Goal: Task Accomplishment & Management: Use online tool/utility

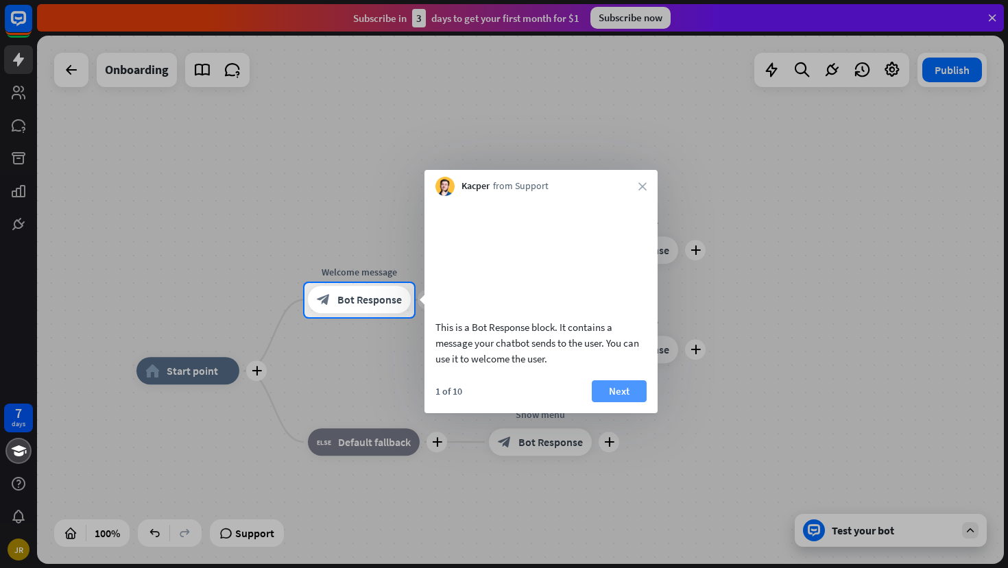
click at [612, 402] on button "Next" at bounding box center [619, 392] width 55 height 22
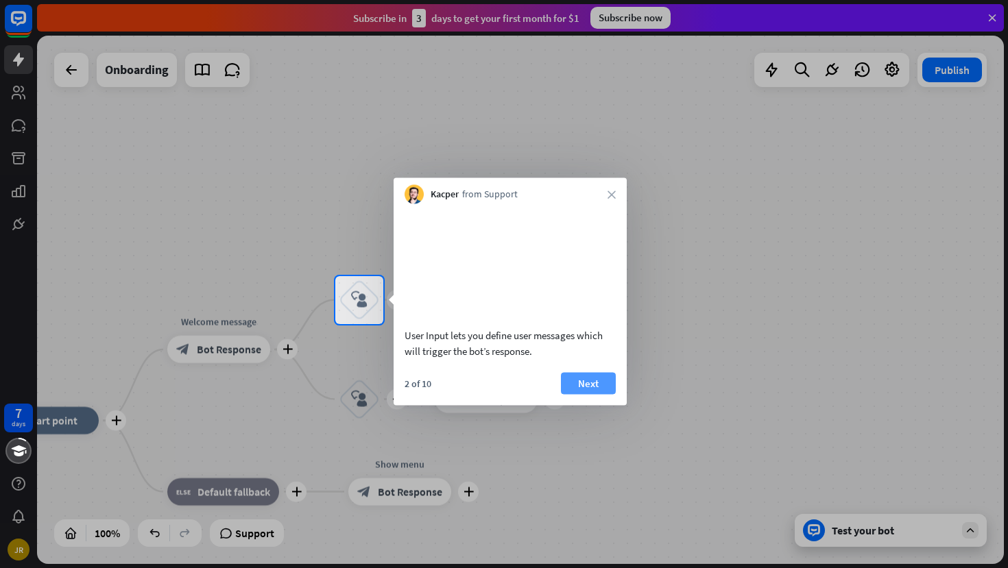
click at [592, 394] on button "Next" at bounding box center [588, 383] width 55 height 22
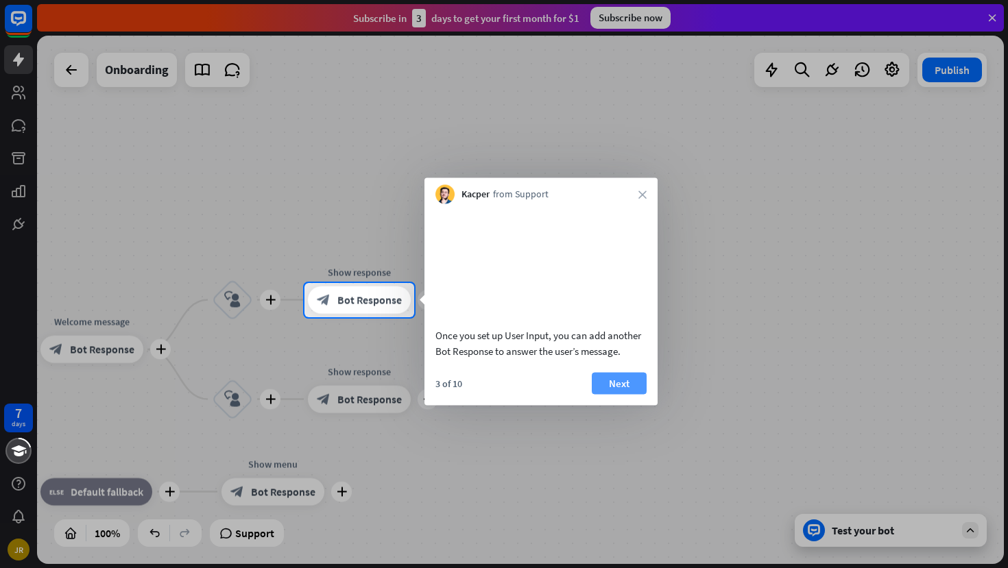
click at [623, 394] on button "Next" at bounding box center [619, 383] width 55 height 22
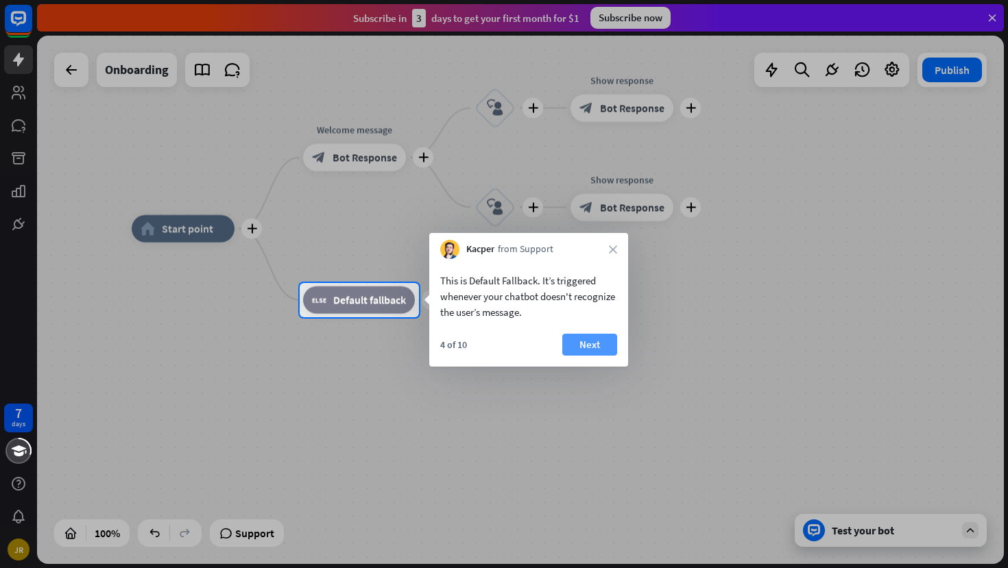
click at [592, 348] on button "Next" at bounding box center [589, 345] width 55 height 22
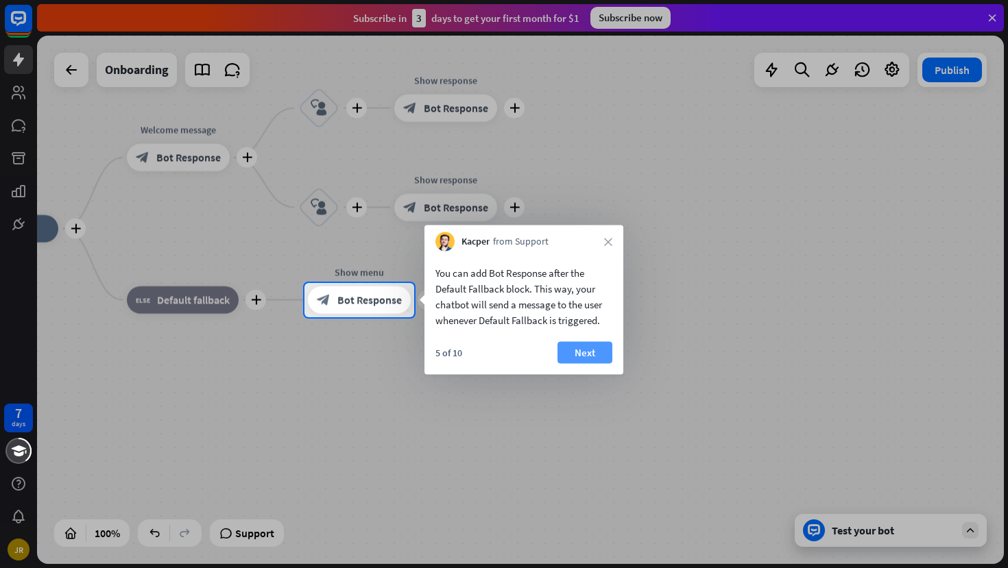
click at [588, 354] on button "Next" at bounding box center [584, 353] width 55 height 22
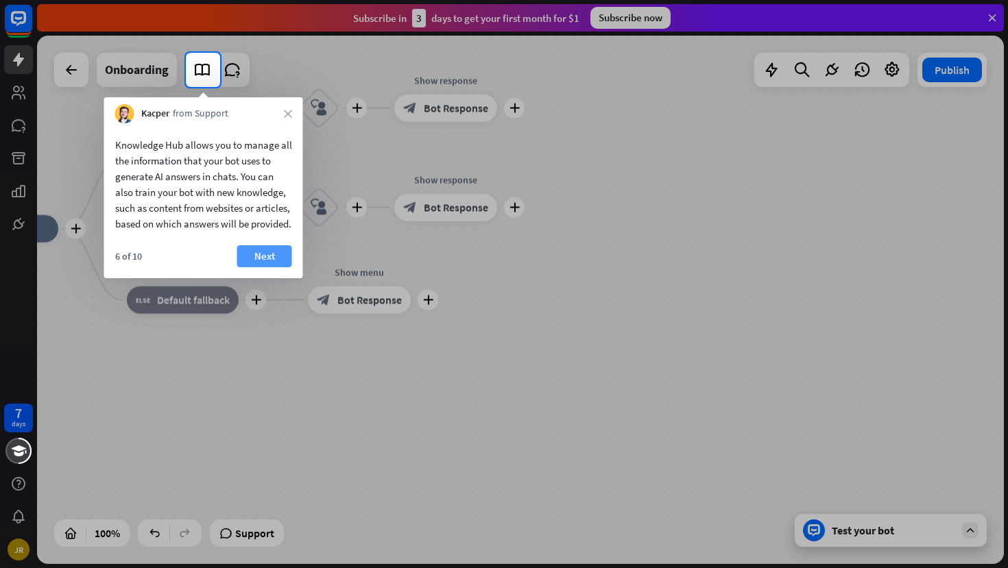
click at [267, 267] on button "Next" at bounding box center [264, 256] width 55 height 22
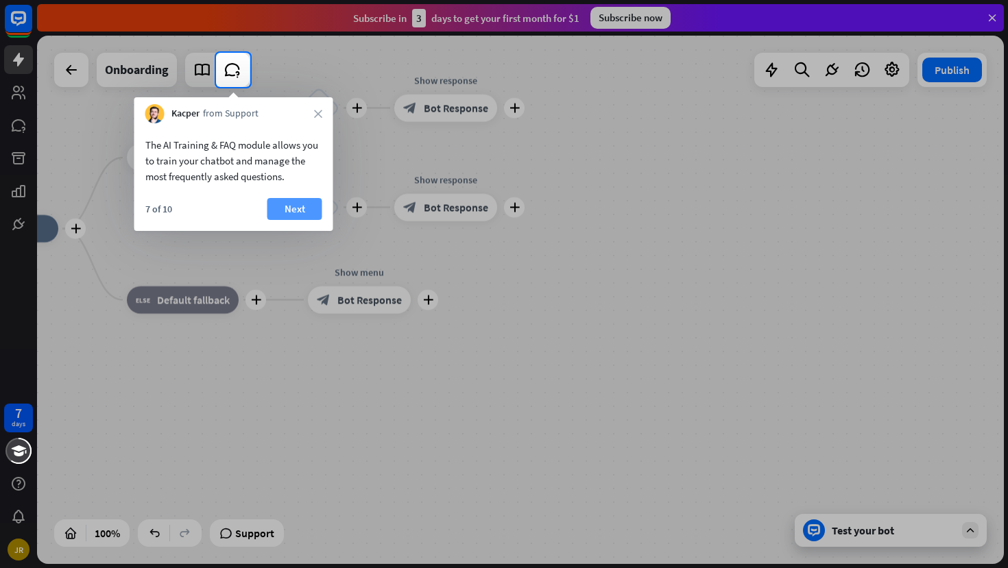
click at [304, 210] on button "Next" at bounding box center [294, 209] width 55 height 22
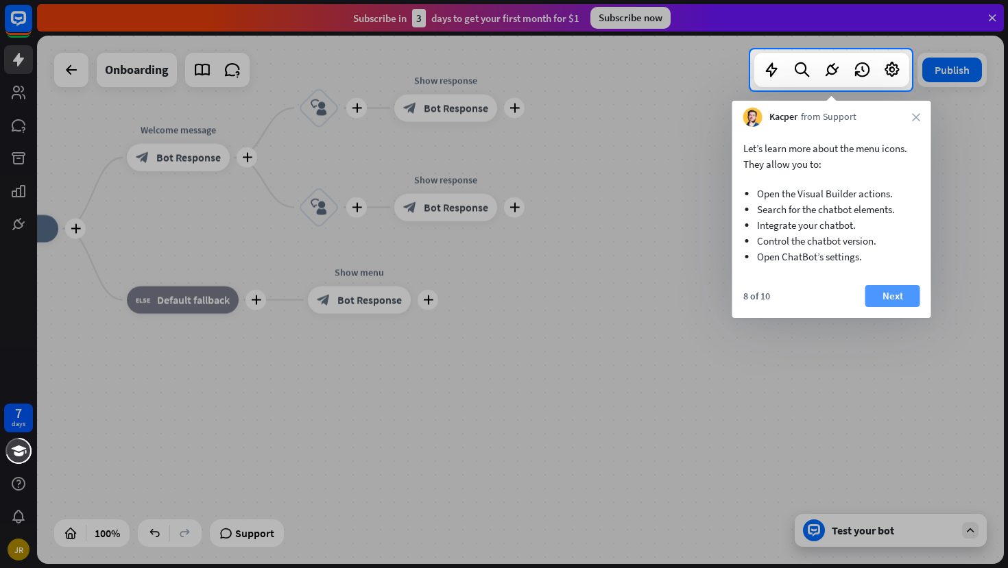
click at [884, 289] on button "Next" at bounding box center [892, 296] width 55 height 22
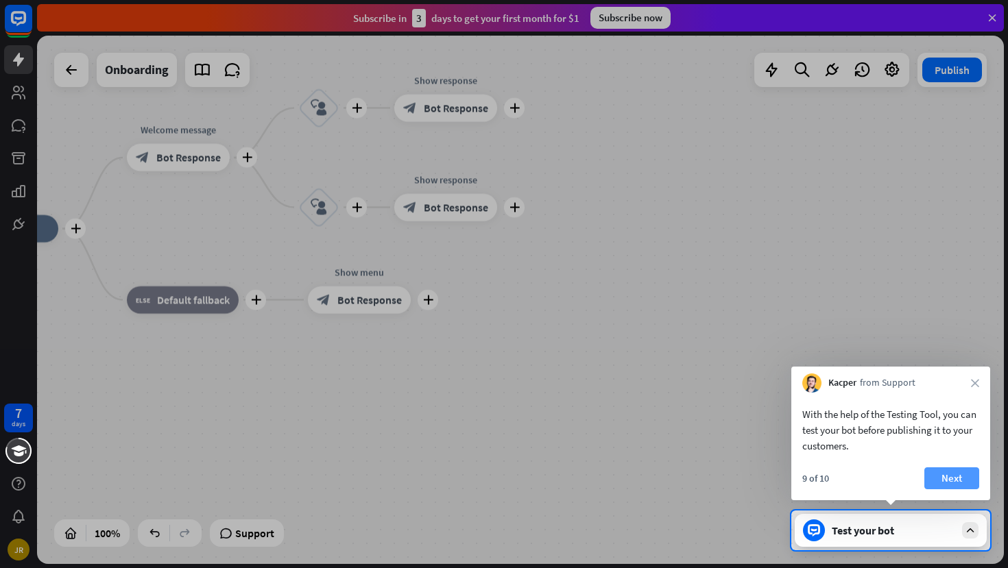
click at [937, 481] on button "Next" at bounding box center [951, 479] width 55 height 22
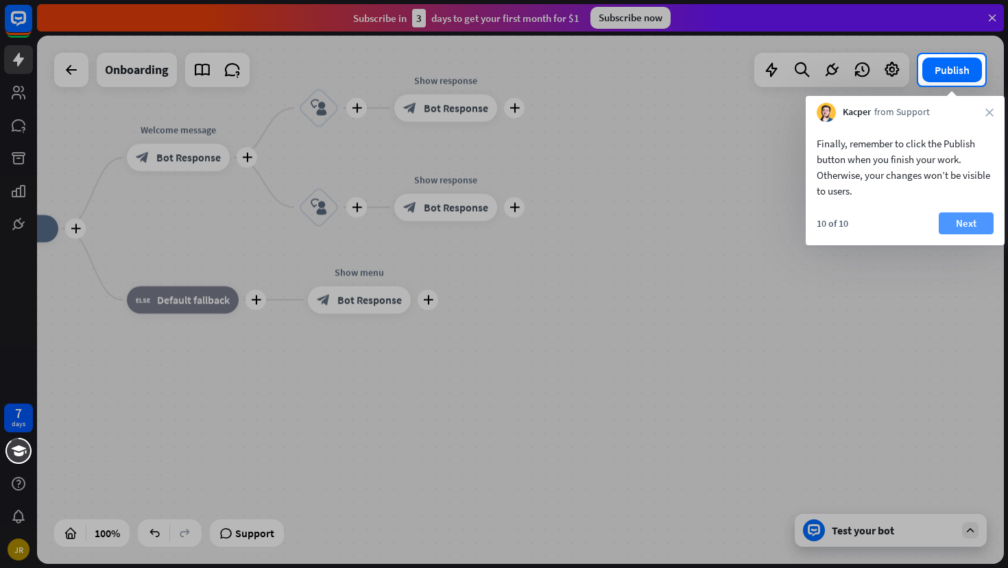
click at [950, 222] on button "Next" at bounding box center [966, 224] width 55 height 22
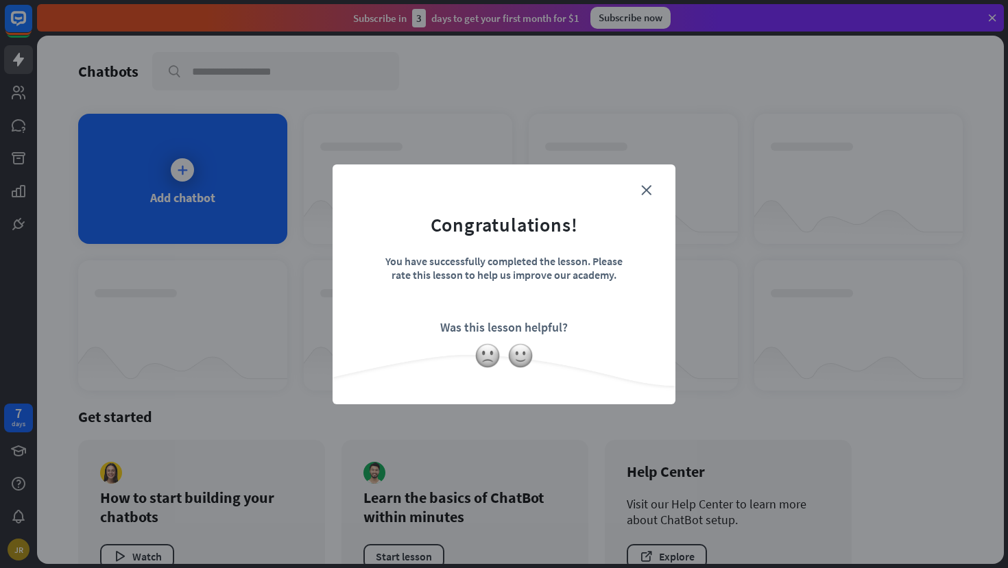
click at [552, 328] on div "Was this lesson helpful?" at bounding box center [504, 328] width 128 height 16
click at [642, 191] on icon "close" at bounding box center [646, 190] width 10 height 10
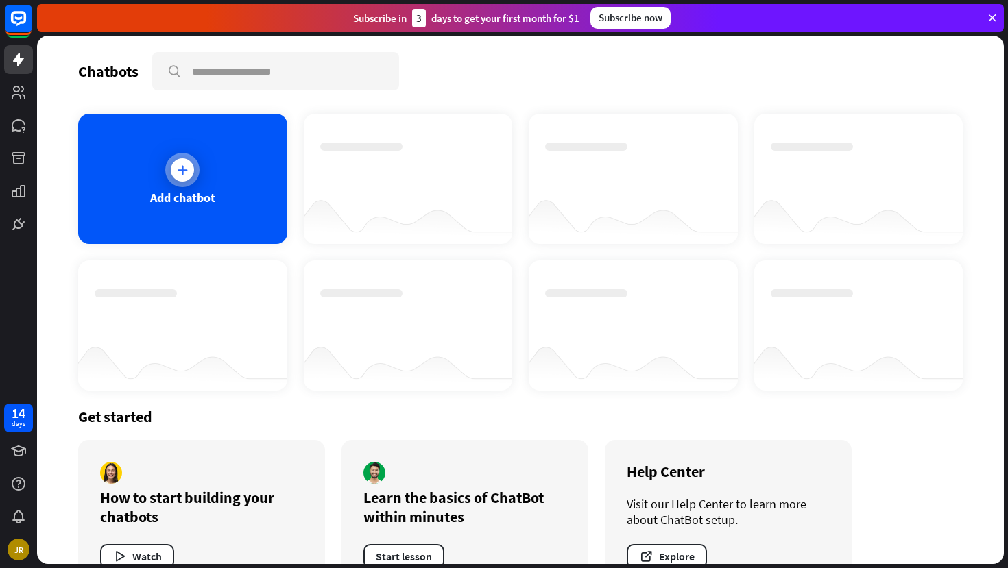
click at [180, 166] on icon at bounding box center [183, 170] width 14 height 14
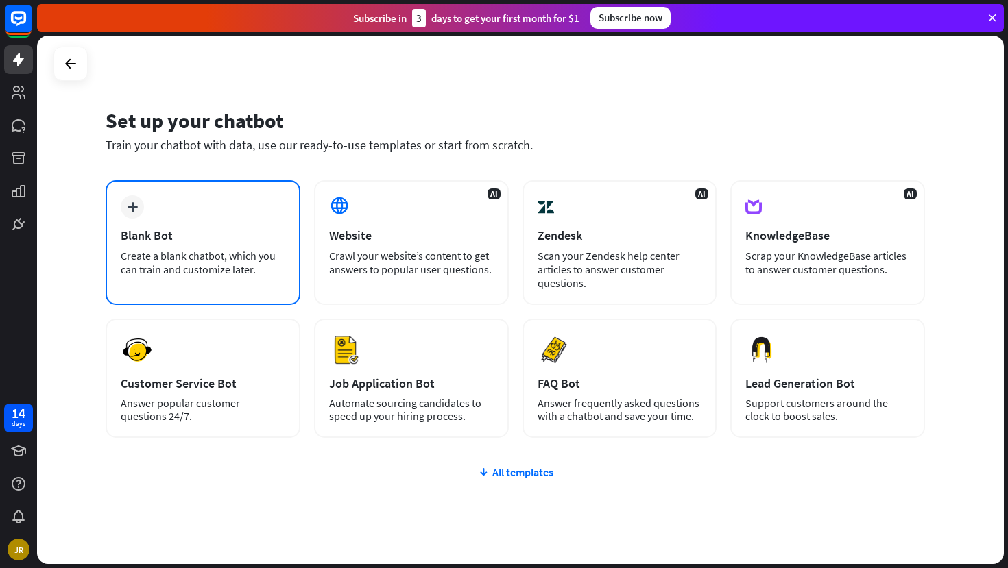
click at [218, 230] on div "Blank Bot" at bounding box center [203, 236] width 165 height 16
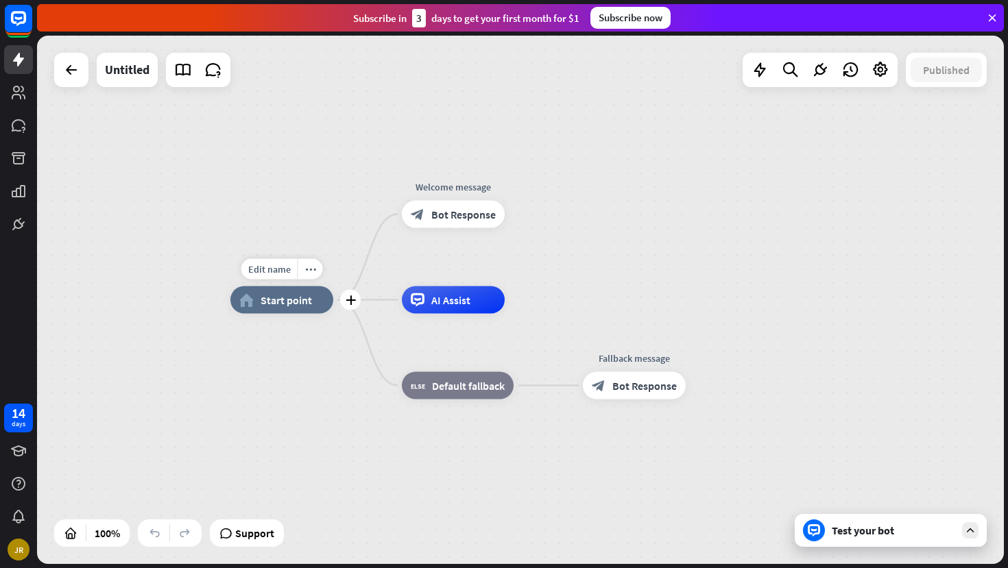
click at [274, 314] on div "Edit name more_horiz plus home_2 Start point" at bounding box center [281, 300] width 103 height 27
click at [280, 304] on span "Start point" at bounding box center [286, 300] width 51 height 14
click at [333, 428] on div "home_2 Start point Welcome message block_bot_response Bot Response AI Assist bl…" at bounding box center [713, 564] width 967 height 529
click at [300, 93] on div "home_2 Start point Welcome message block_bot_response Bot Response AI Assist bl…" at bounding box center [520, 300] width 967 height 529
click at [290, 267] on div "Edit name" at bounding box center [269, 269] width 56 height 21
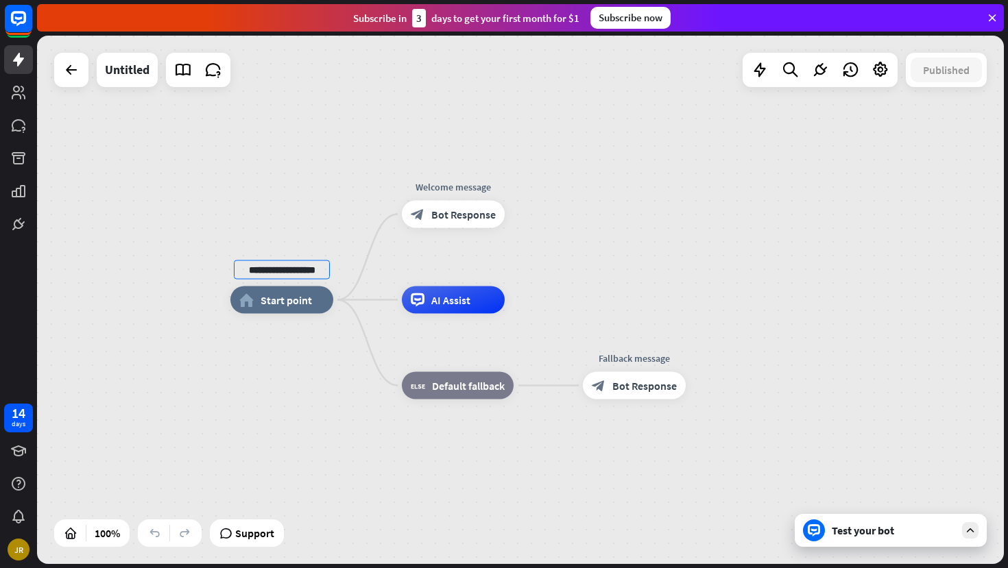
type input "**********"
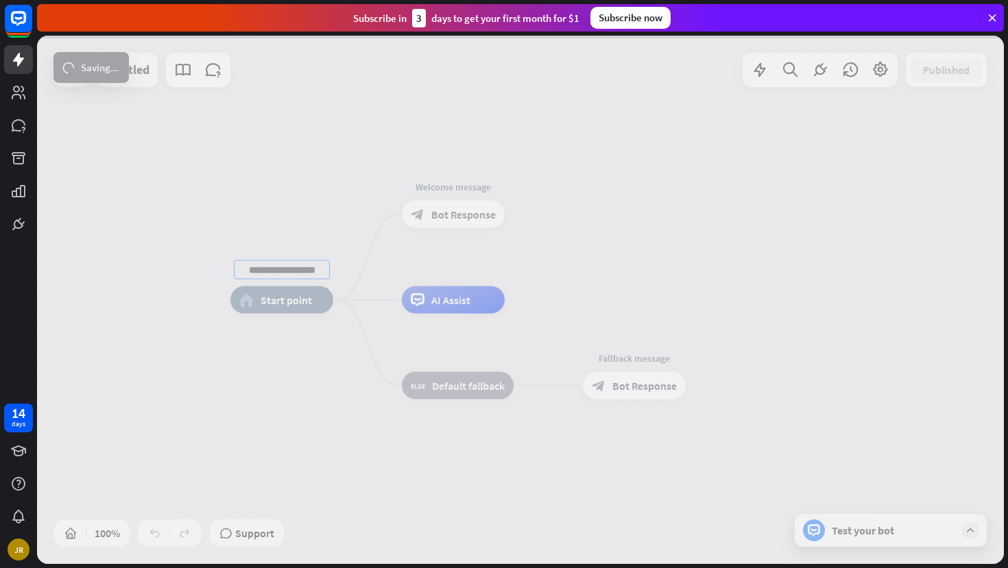
click at [653, 278] on div "**********" at bounding box center [520, 300] width 967 height 529
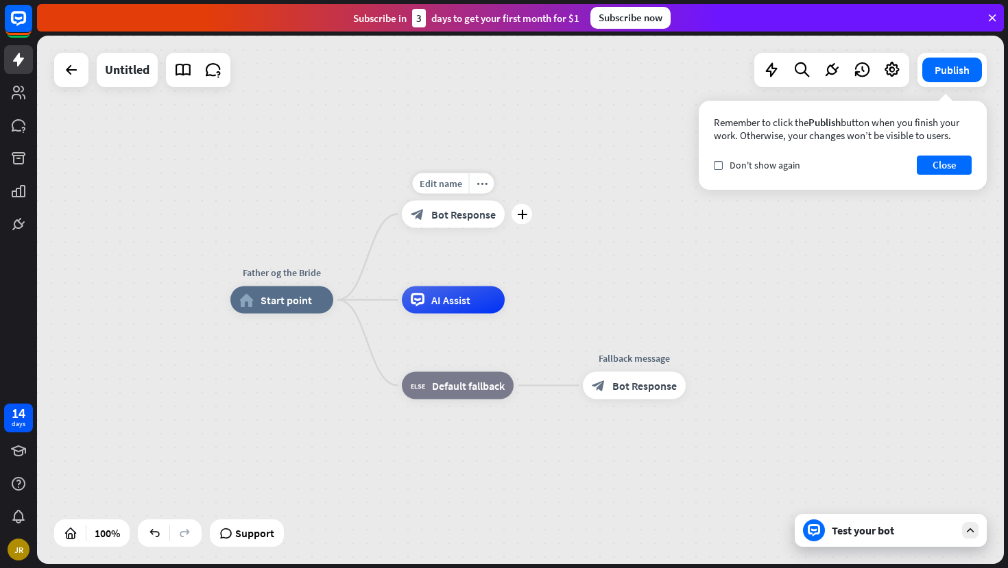
click at [466, 214] on span "Bot Response" at bounding box center [463, 215] width 64 height 14
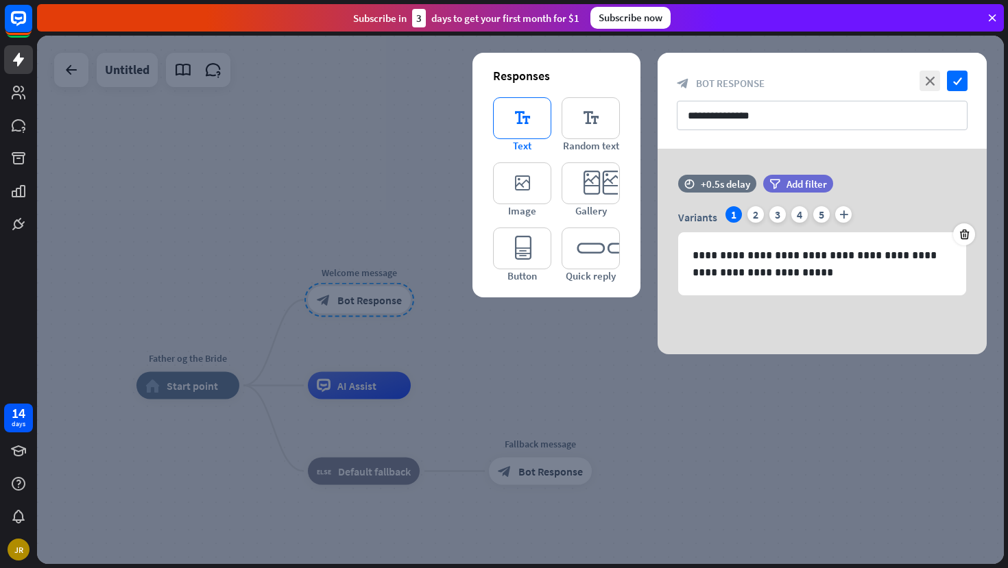
click at [511, 120] on icon "editor_text" at bounding box center [522, 118] width 58 height 42
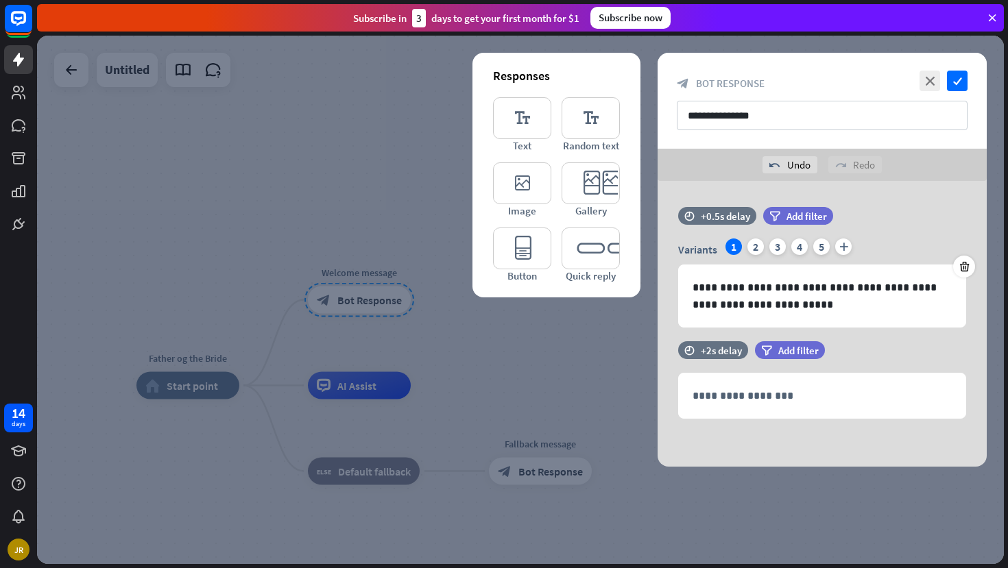
click at [572, 361] on div at bounding box center [520, 300] width 967 height 529
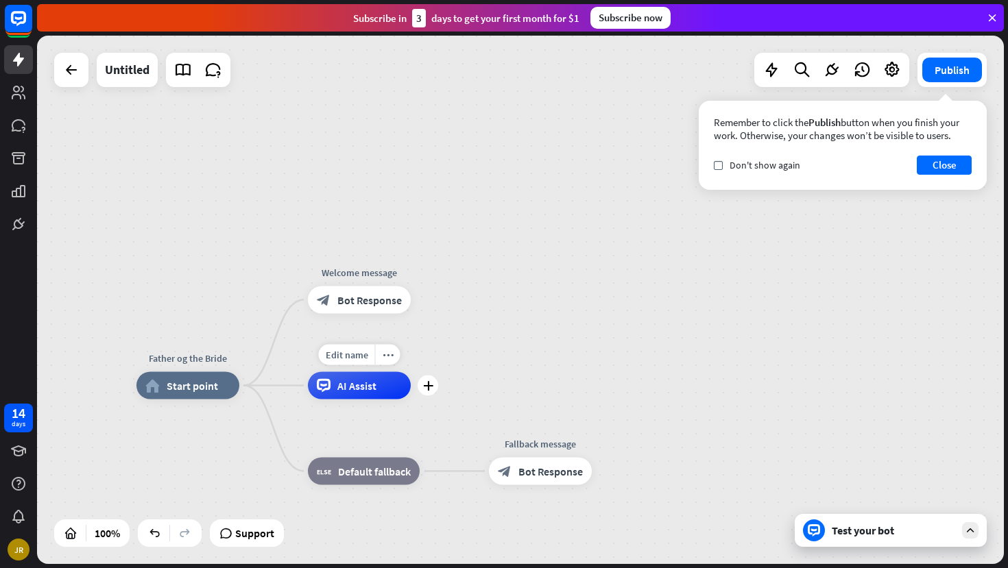
click at [376, 389] on span "AI Assist" at bounding box center [356, 386] width 39 height 14
click at [723, 359] on div "Father og the Bride home_2 Start point Welcome message block_bot_response Bot R…" at bounding box center [520, 300] width 967 height 529
click at [954, 172] on button "Close" at bounding box center [944, 165] width 55 height 19
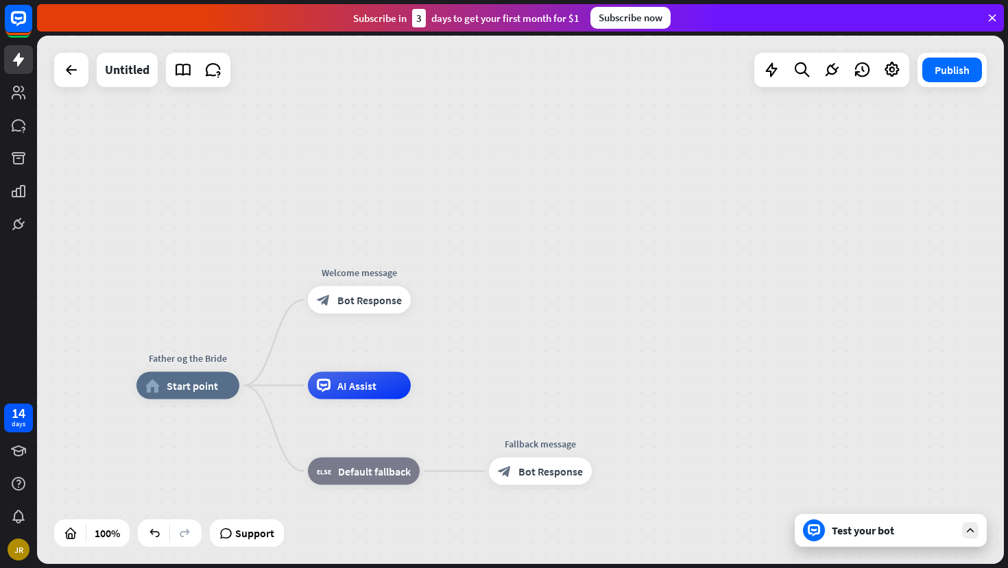
click at [381, 204] on div "Father og the Bride home_2 Start point Welcome message block_bot_response Bot R…" at bounding box center [520, 300] width 967 height 529
click at [633, 119] on div "Father og the Bride home_2 Start point Welcome message block_bot_response Bot R…" at bounding box center [520, 300] width 967 height 529
click at [356, 310] on div "block_bot_response Bot Response" at bounding box center [359, 300] width 103 height 27
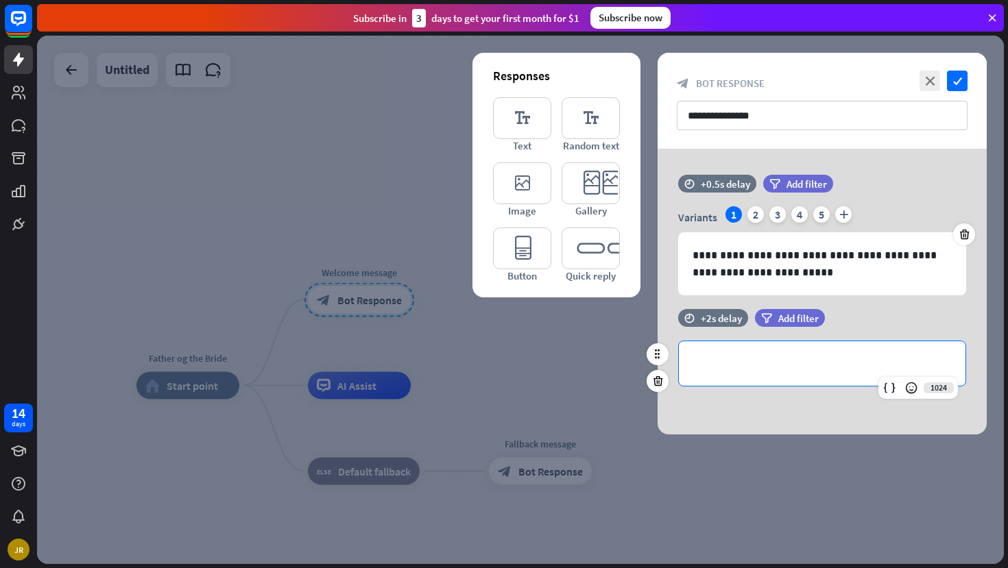
click at [710, 365] on p "**********" at bounding box center [822, 363] width 259 height 17
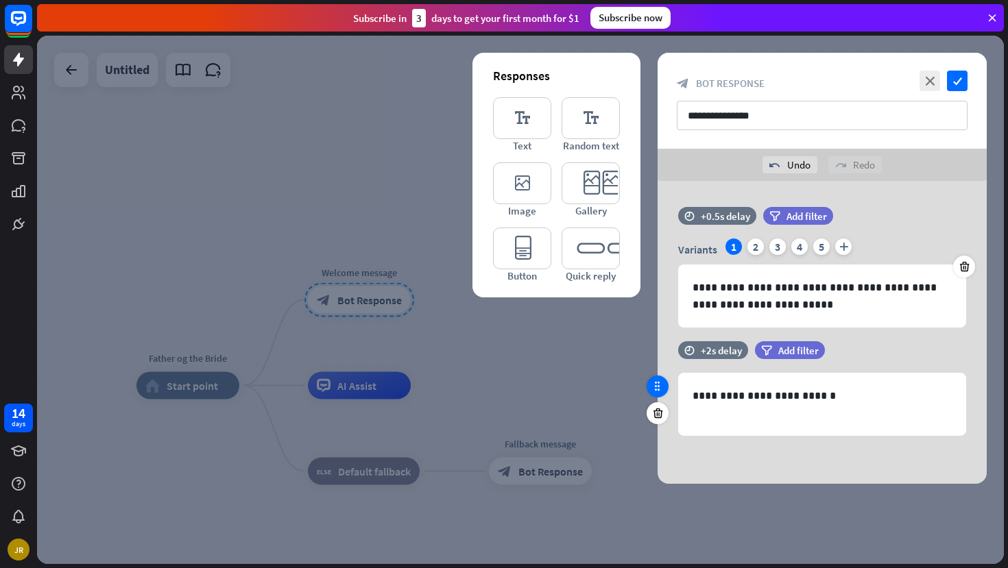
click at [657, 389] on icon at bounding box center [657, 387] width 12 height 12
click at [814, 396] on p "**********" at bounding box center [822, 395] width 259 height 17
click at [913, 400] on p "**********" at bounding box center [822, 395] width 259 height 17
click at [830, 406] on p at bounding box center [822, 413] width 259 height 17
click at [854, 398] on p "**********" at bounding box center [822, 395] width 259 height 17
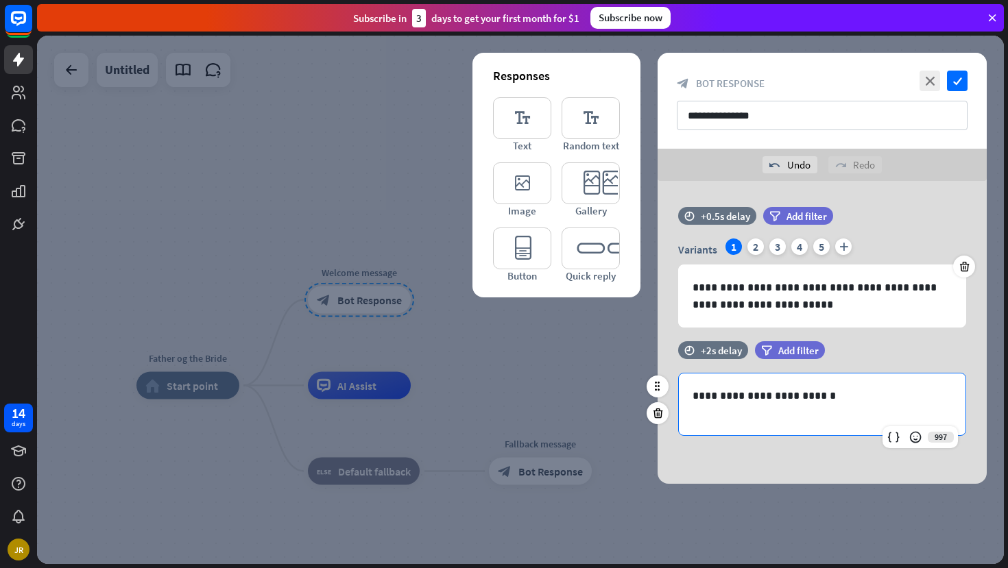
click at [937, 437] on div "997" at bounding box center [919, 437] width 75 height 22
click at [911, 437] on icon at bounding box center [915, 438] width 14 height 14
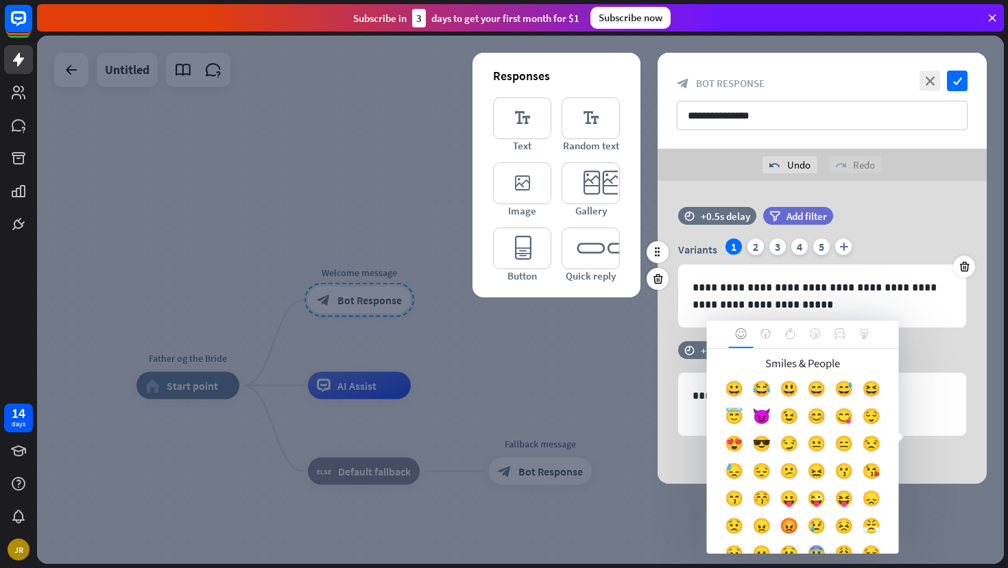
click at [919, 218] on div "time +0.5s delay filter Add filter" at bounding box center [822, 223] width 329 height 32
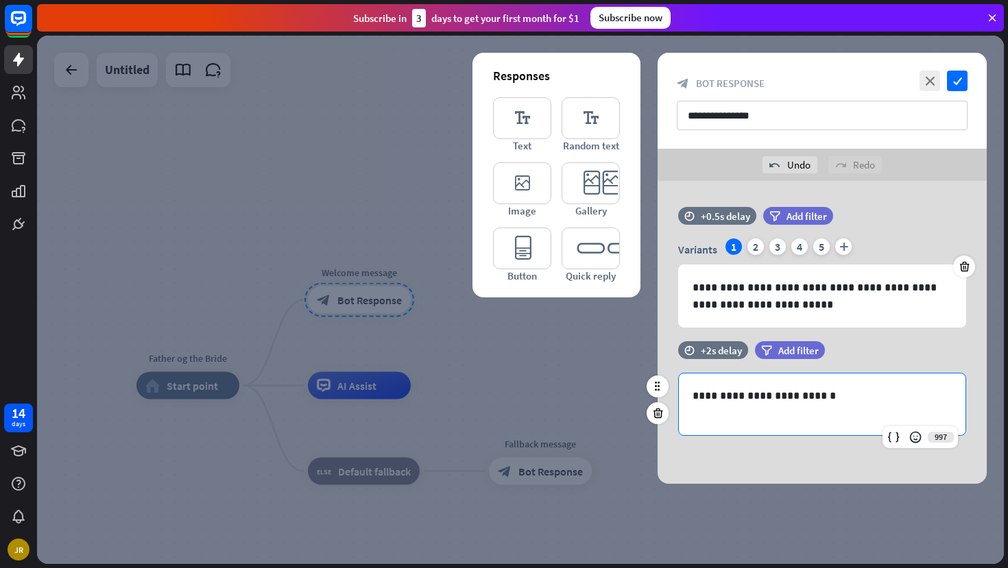
click at [831, 396] on p "**********" at bounding box center [822, 395] width 259 height 17
click at [721, 420] on p at bounding box center [822, 413] width 259 height 17
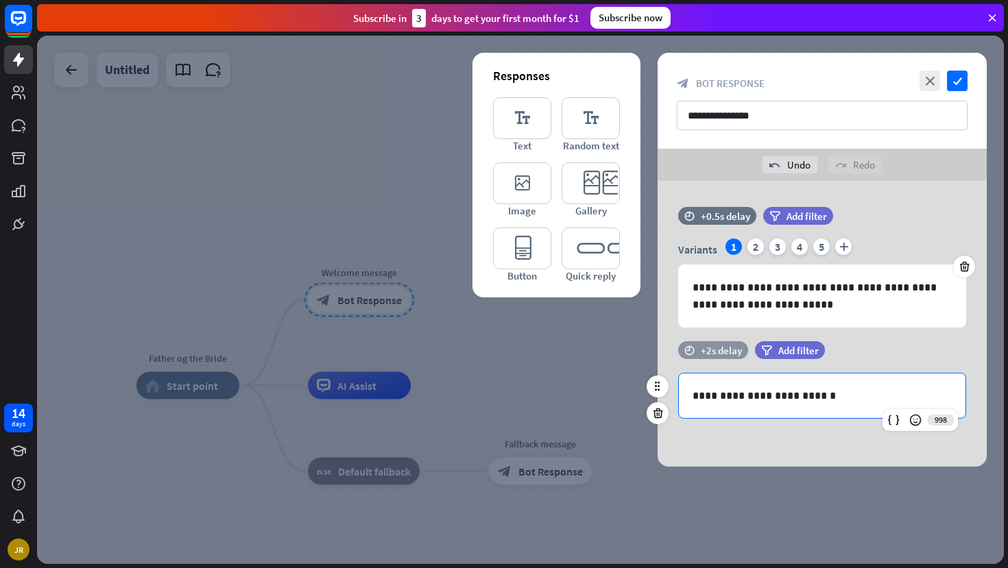
click at [724, 348] on div "+2s delay" at bounding box center [721, 350] width 41 height 13
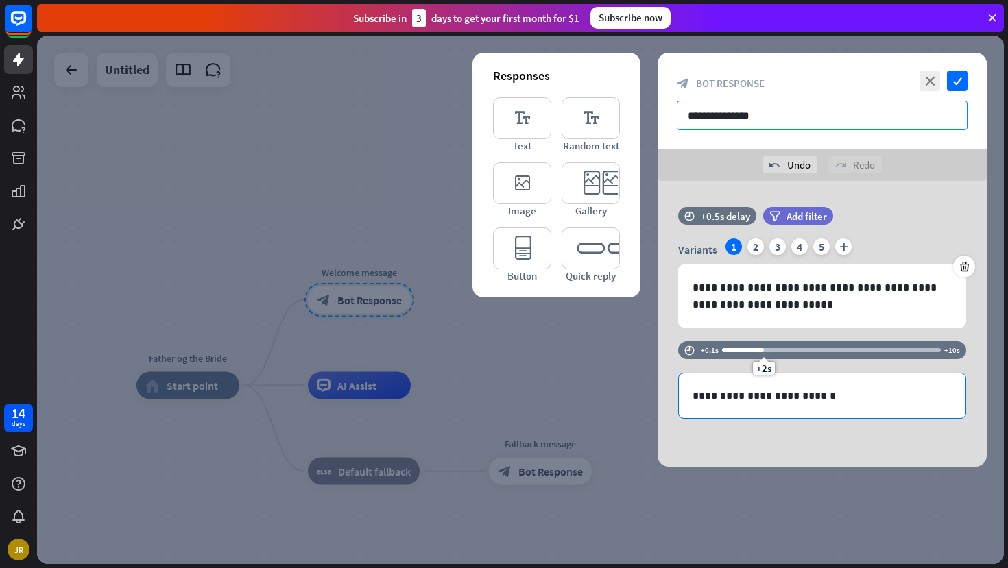
click at [730, 116] on input "**********" at bounding box center [822, 115] width 291 height 29
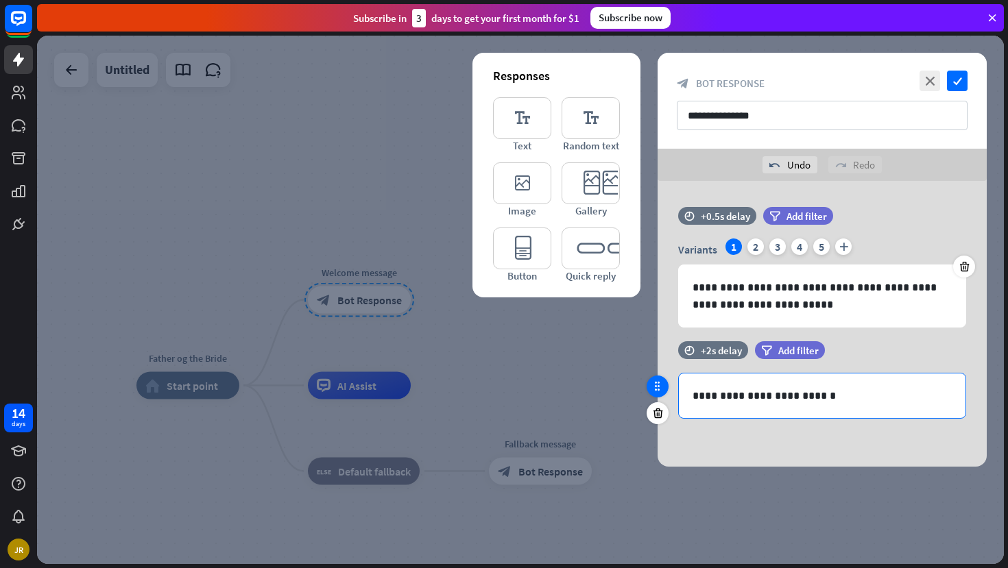
click at [656, 392] on icon at bounding box center [657, 387] width 12 height 12
click at [662, 389] on icon at bounding box center [657, 387] width 12 height 12
click at [658, 392] on icon at bounding box center [657, 387] width 12 height 12
click at [539, 364] on div at bounding box center [520, 300] width 967 height 529
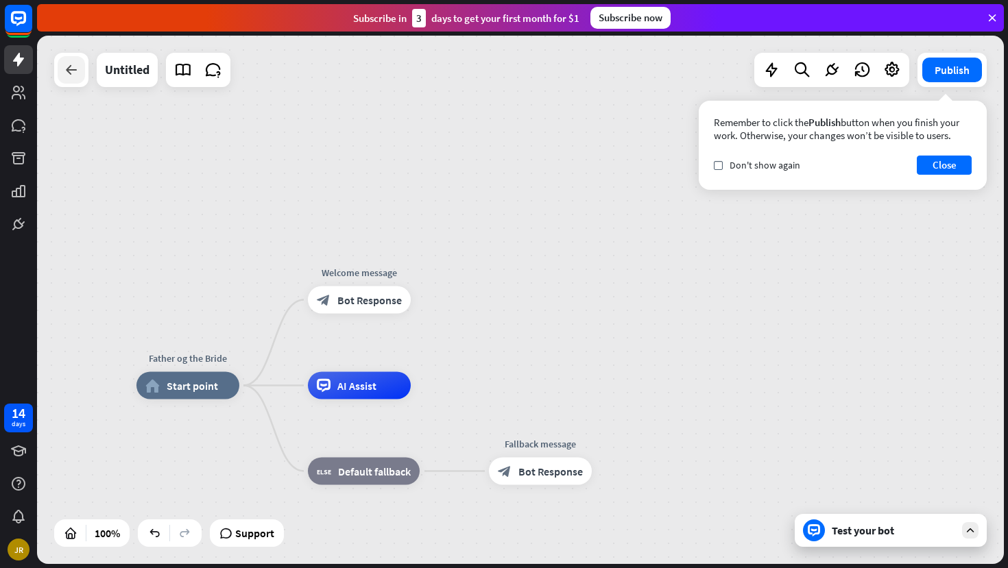
click at [77, 68] on icon at bounding box center [71, 70] width 16 height 16
